Goal: Check status: Check status

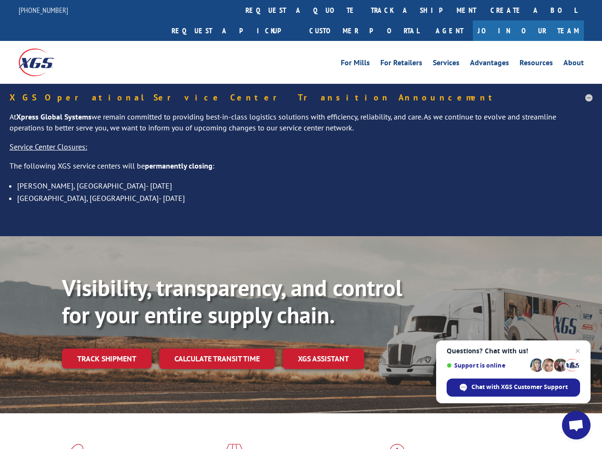
click at [301, 236] on div "Visibility, transparency, and control for your entire supply chain. Track shipm…" at bounding box center [301, 334] width 602 height 196
click at [364, 10] on link "track a shipment" at bounding box center [424, 10] width 120 height 20
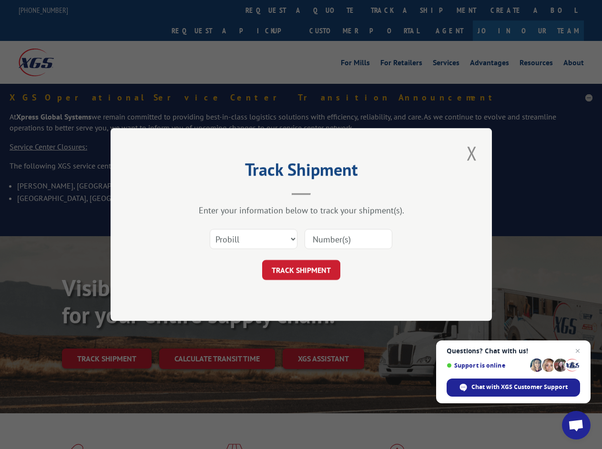
click at [333, 10] on div "Track Shipment Enter your information below to track your shipment(s). Select c…" at bounding box center [301, 224] width 602 height 449
click at [392, 10] on div "Track Shipment Enter your information below to track your shipment(s). Select c…" at bounding box center [301, 224] width 602 height 449
click at [106, 338] on div "Track Shipment Enter your information below to track your shipment(s). Select c…" at bounding box center [301, 224] width 602 height 449
click at [216, 338] on div "Track Shipment Enter your information below to track your shipment(s). Select c…" at bounding box center [301, 224] width 602 height 449
click at [324, 338] on div "Track Shipment Enter your information below to track your shipment(s). Select c…" at bounding box center [301, 224] width 602 height 449
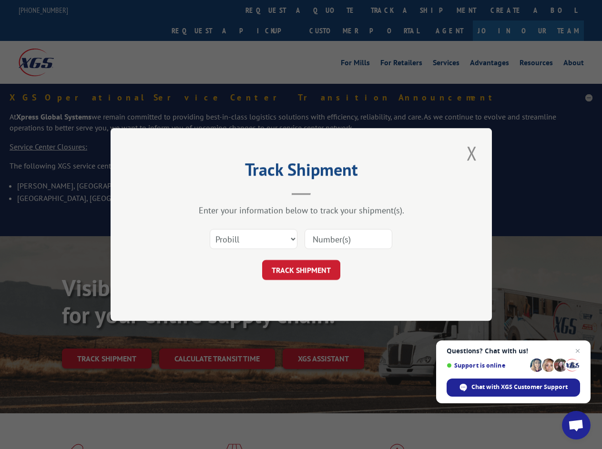
click at [576, 426] on span "Open chat" at bounding box center [576, 426] width 16 height 13
